Goal: Navigation & Orientation: Find specific page/section

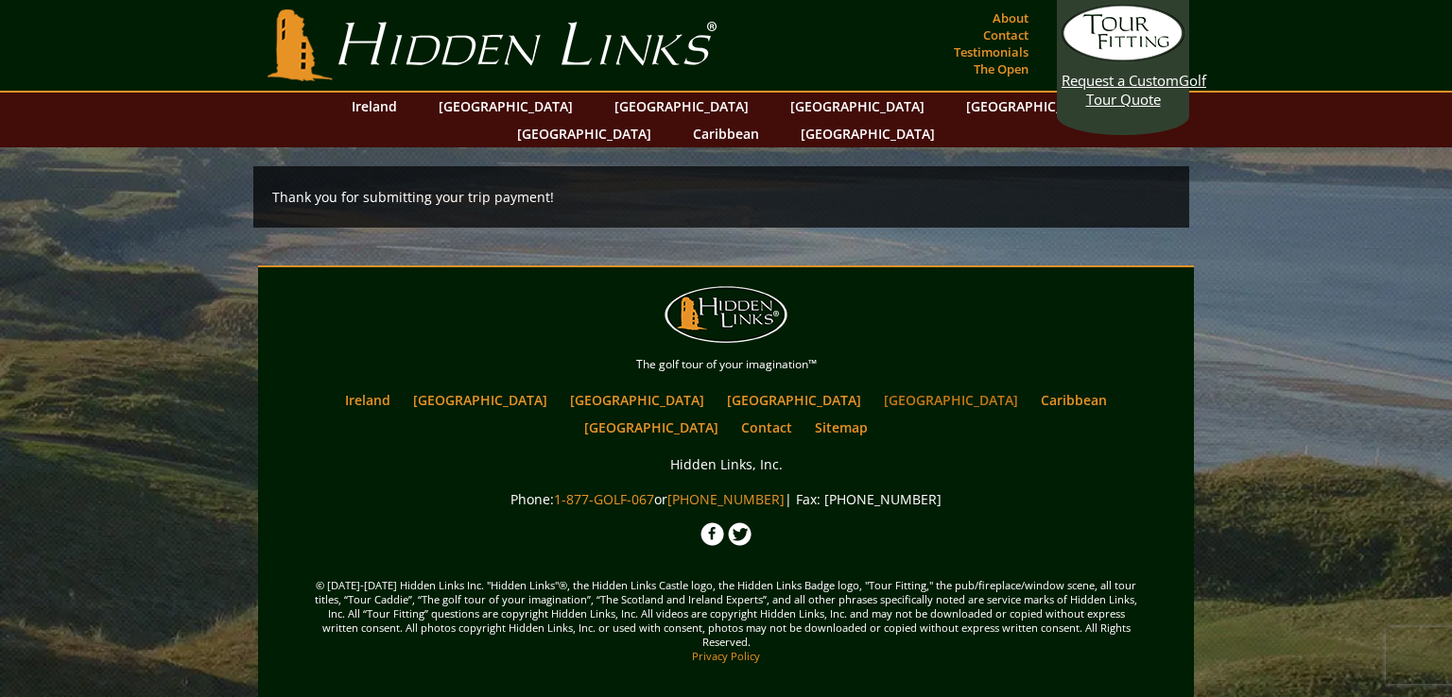
click at [874, 387] on link "[GEOGRAPHIC_DATA]" at bounding box center [950, 400] width 153 height 27
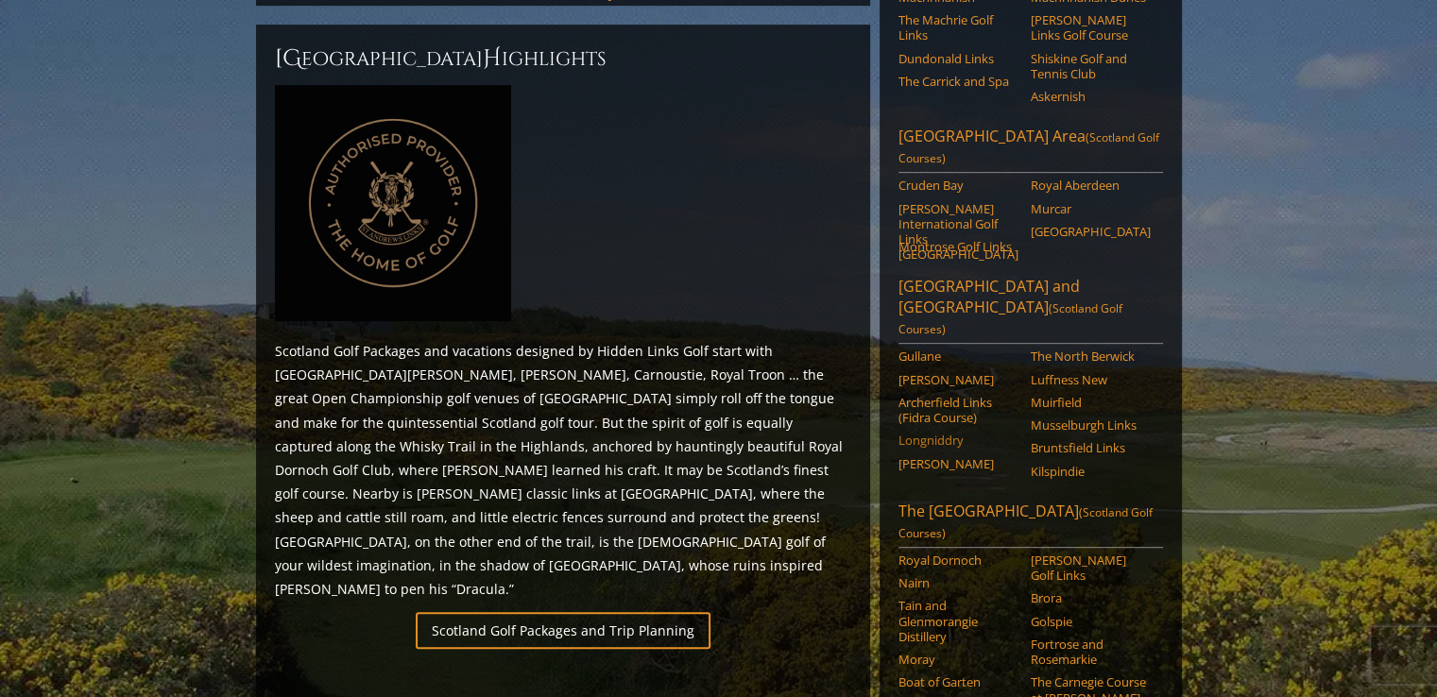
scroll to position [882, 0]
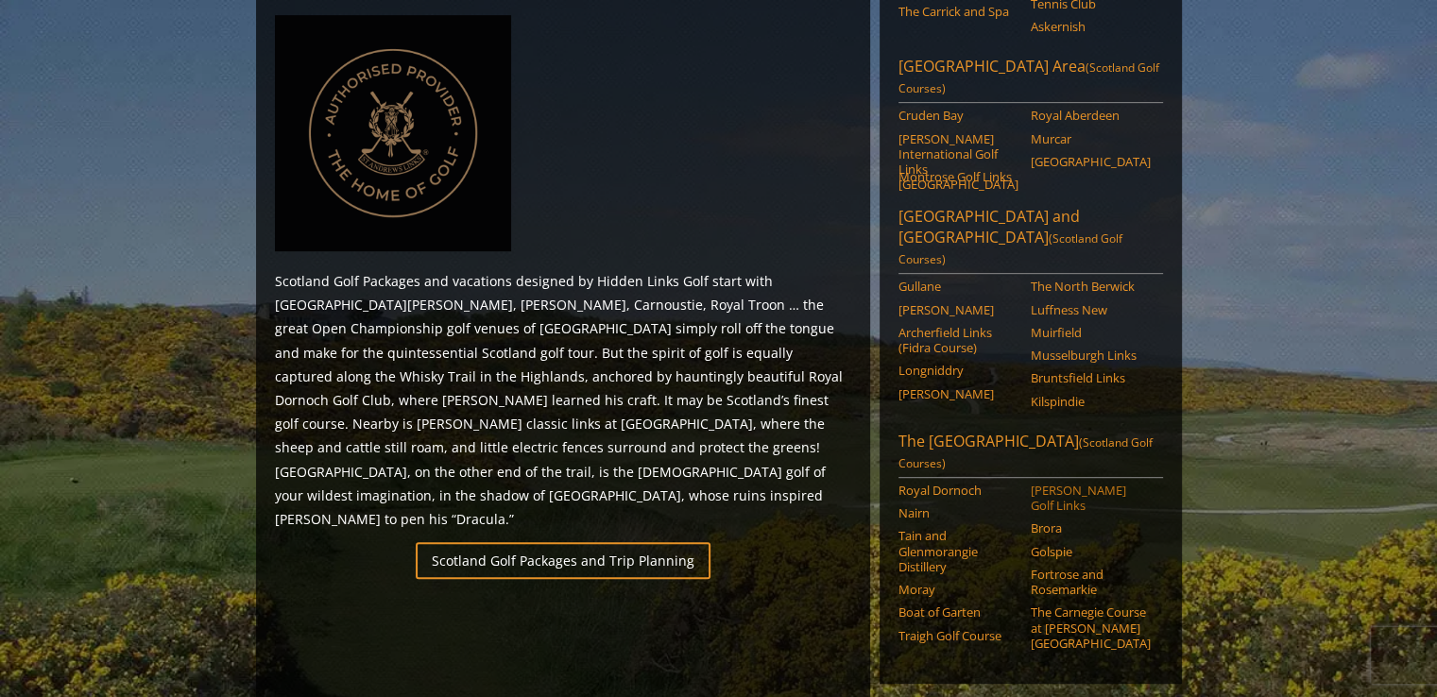
click at [1051, 483] on link "[PERSON_NAME] Golf Links" at bounding box center [1091, 498] width 120 height 31
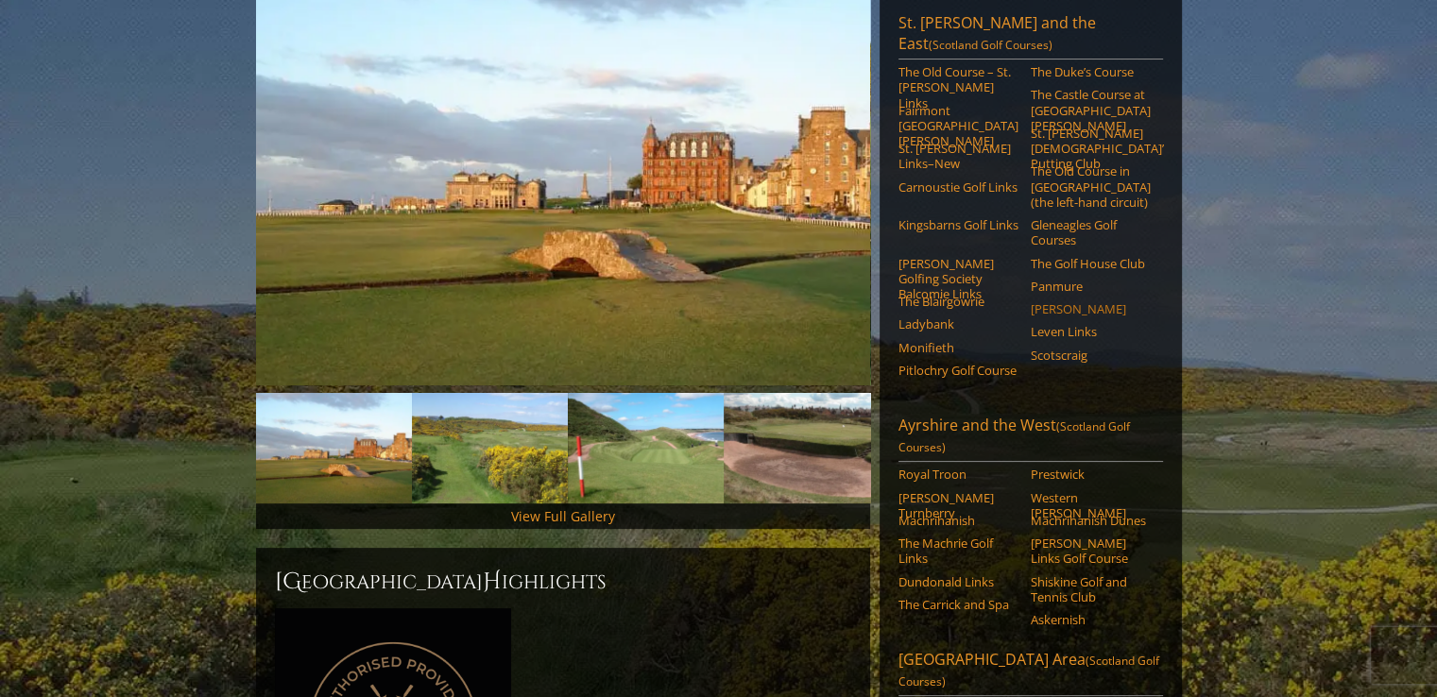
scroll to position [251, 0]
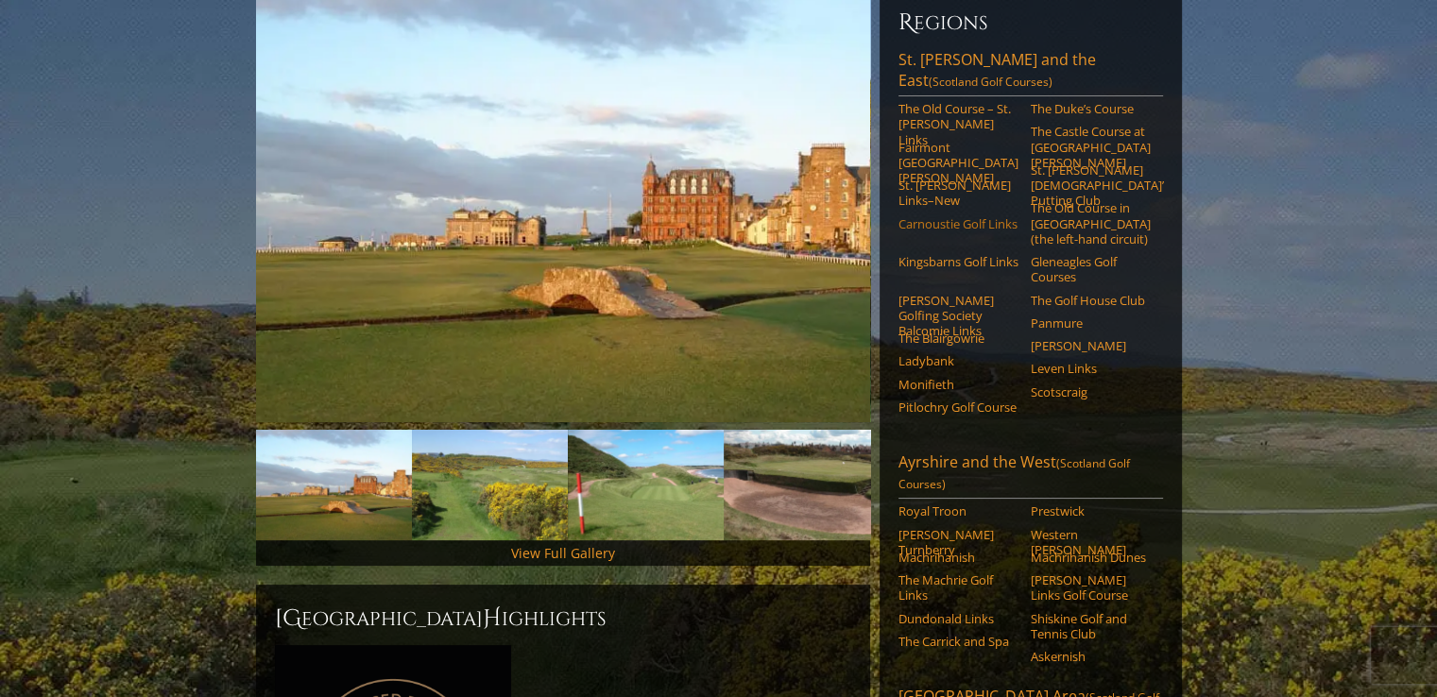
click at [927, 216] on link "Carnoustie Golf Links" at bounding box center [959, 223] width 120 height 15
